Goal: Information Seeking & Learning: Check status

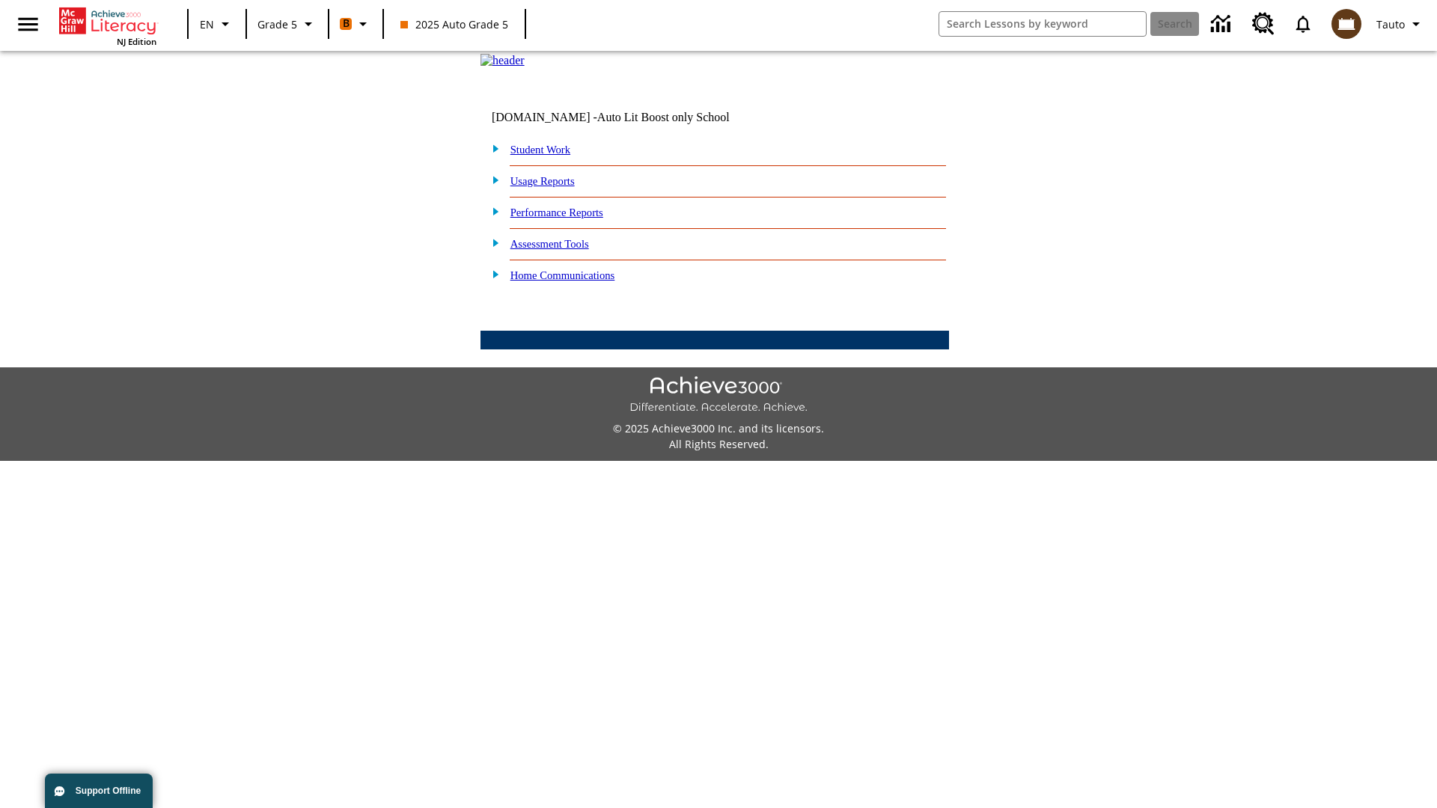
click at [572, 218] on link "Performance Reports" at bounding box center [556, 213] width 93 height 12
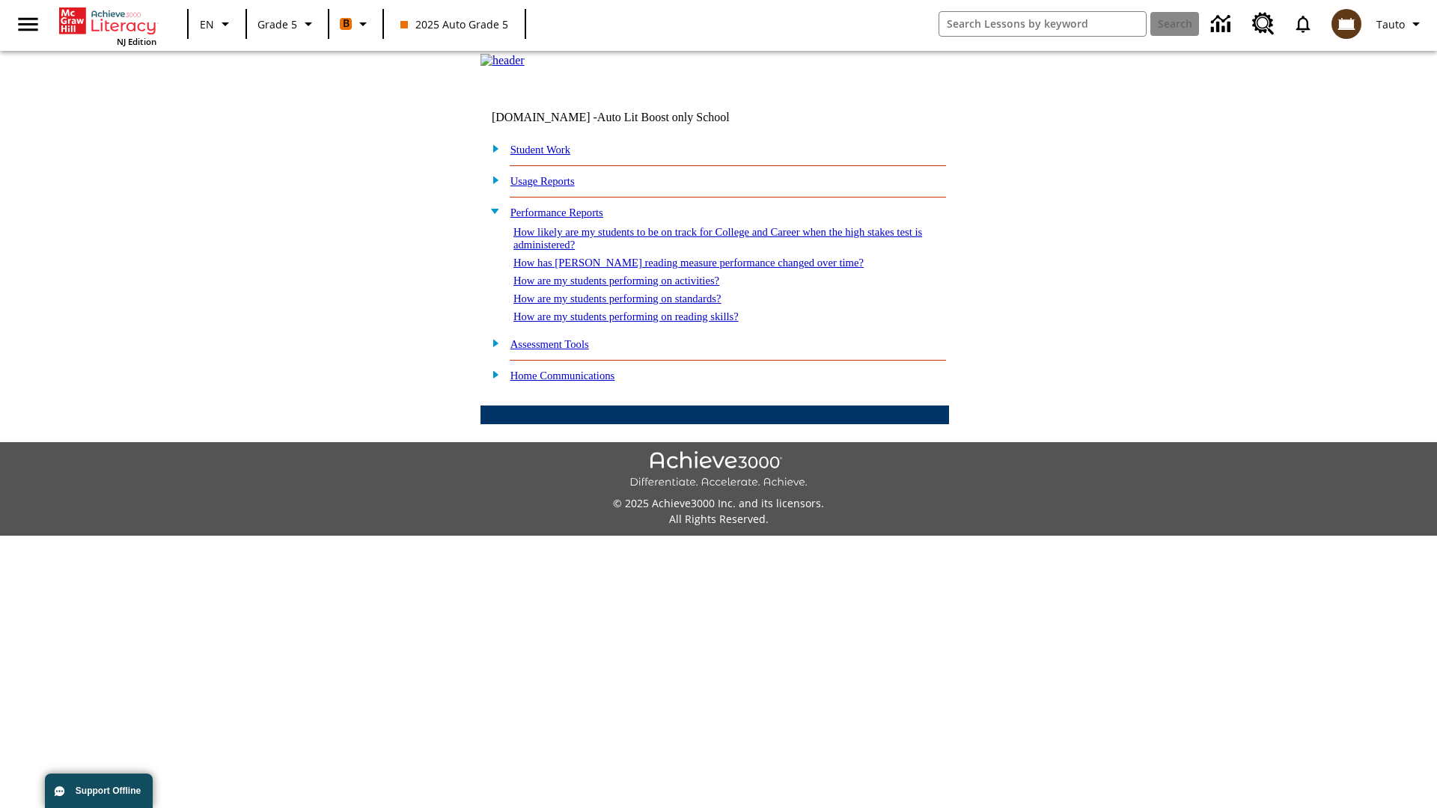
click at [631, 287] on link "How are my students performing on activities?" at bounding box center [616, 281] width 206 height 12
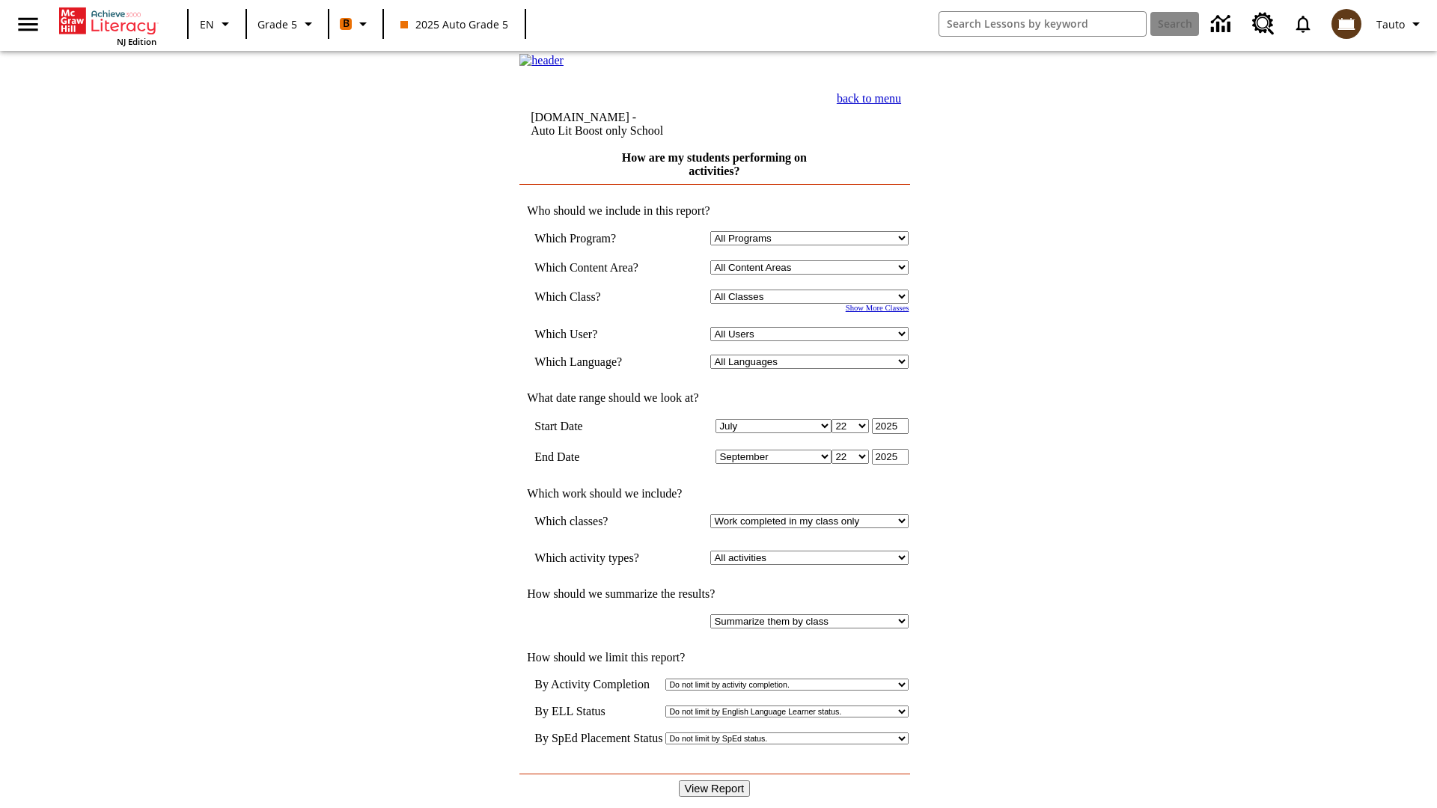
select select "11133131"
